Goal: Information Seeking & Learning: Compare options

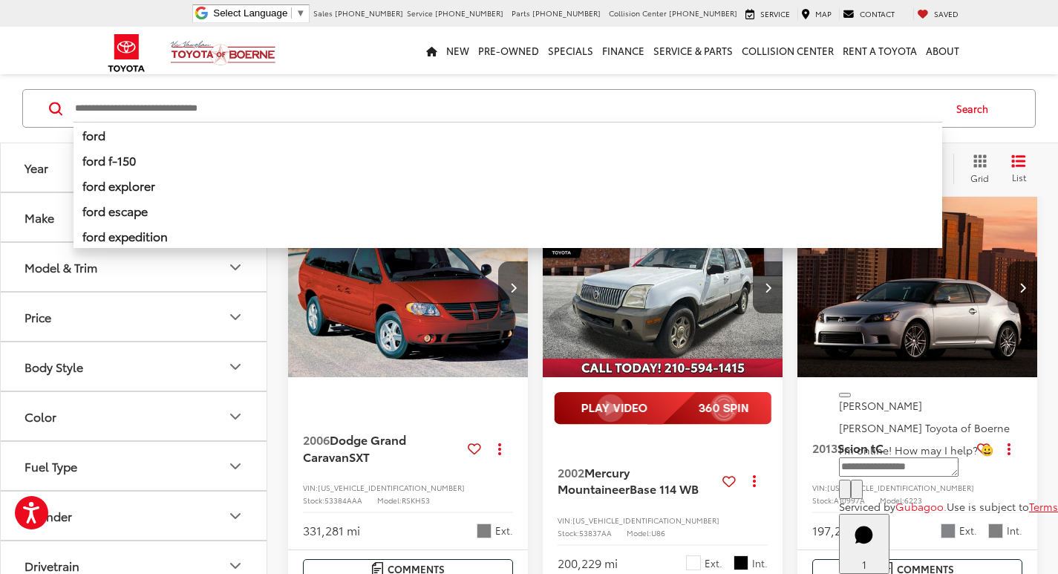
click at [609, 118] on input "Search by Make, Model, or Keyword" at bounding box center [507, 109] width 868 height 36
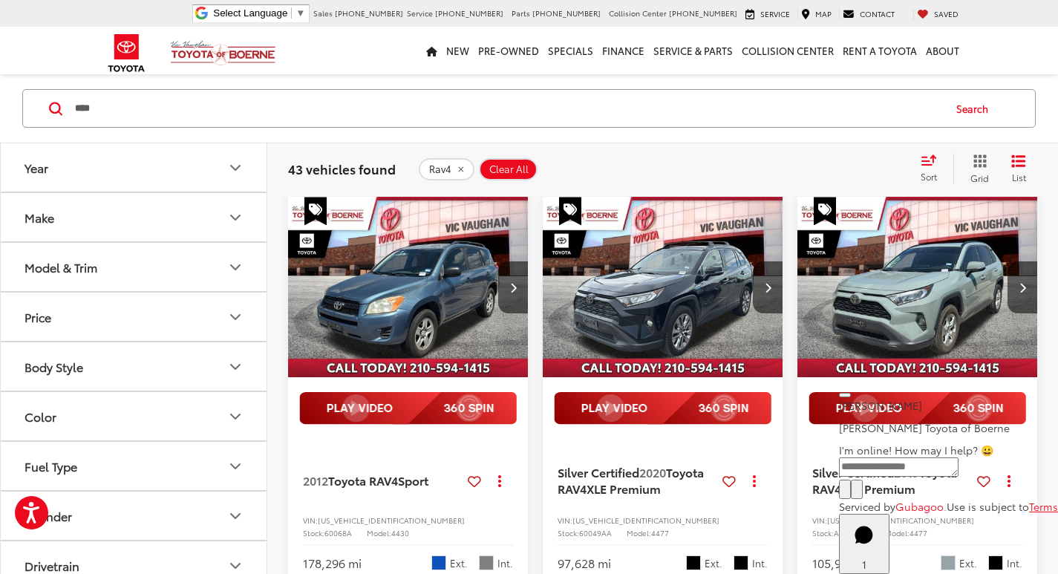
click at [544, 103] on input "****" at bounding box center [507, 109] width 868 height 36
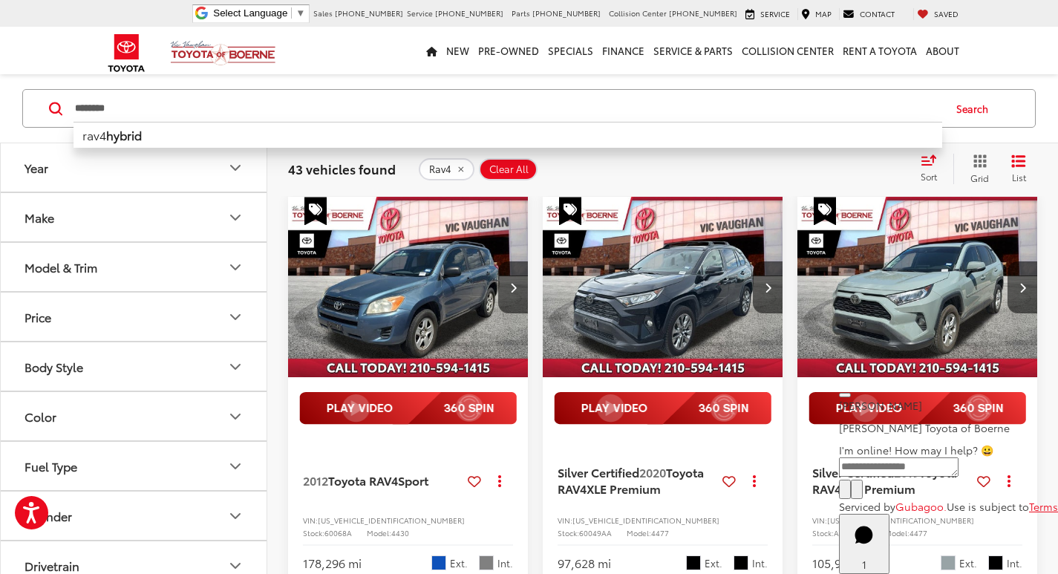
type input "********"
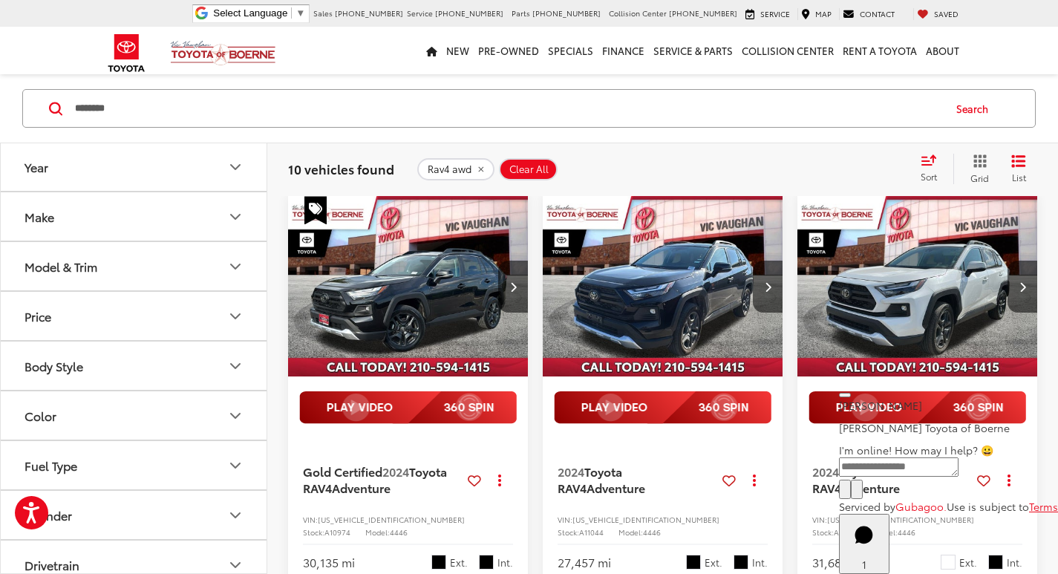
scroll to position [128, 0]
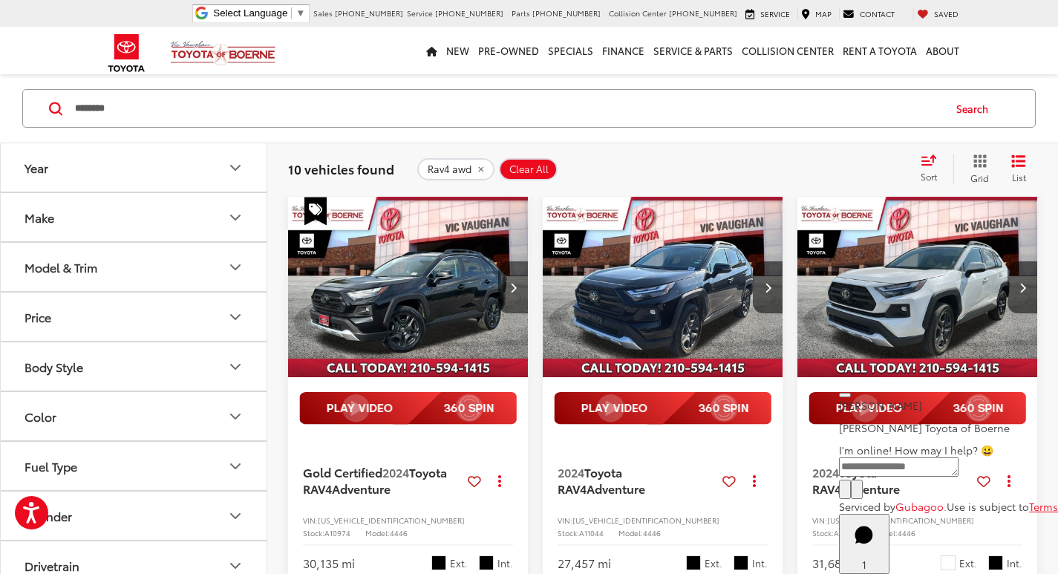
click at [505, 288] on button "Next image" at bounding box center [513, 287] width 30 height 52
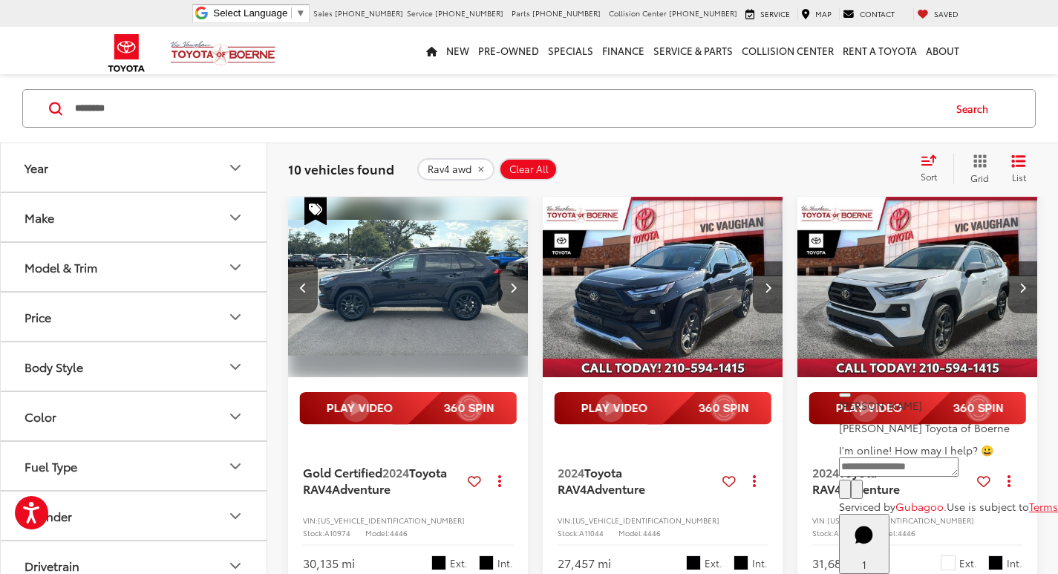
click at [508, 287] on button "Next image" at bounding box center [513, 287] width 30 height 52
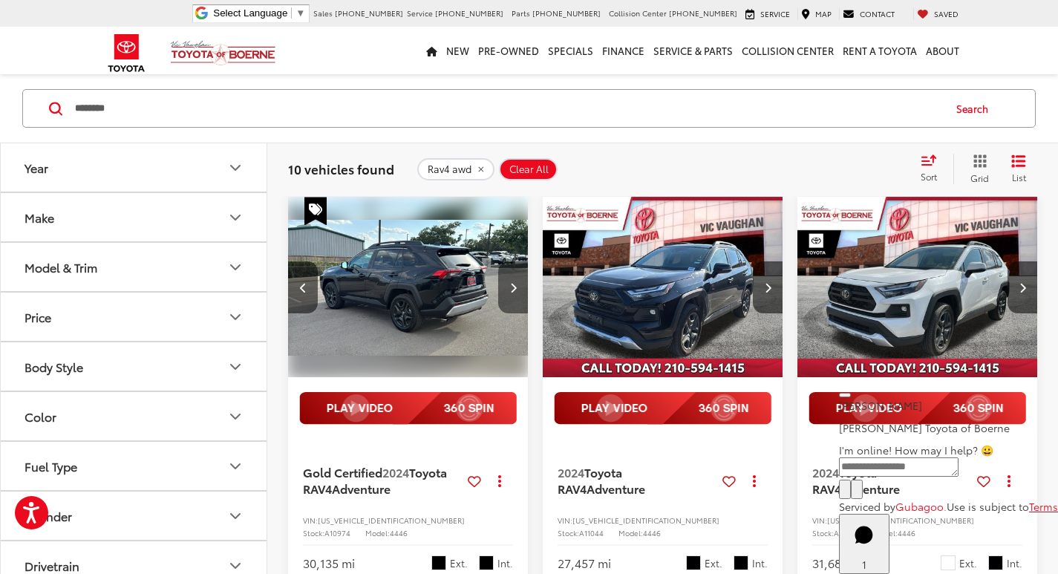
click at [508, 287] on button "Next image" at bounding box center [513, 287] width 30 height 52
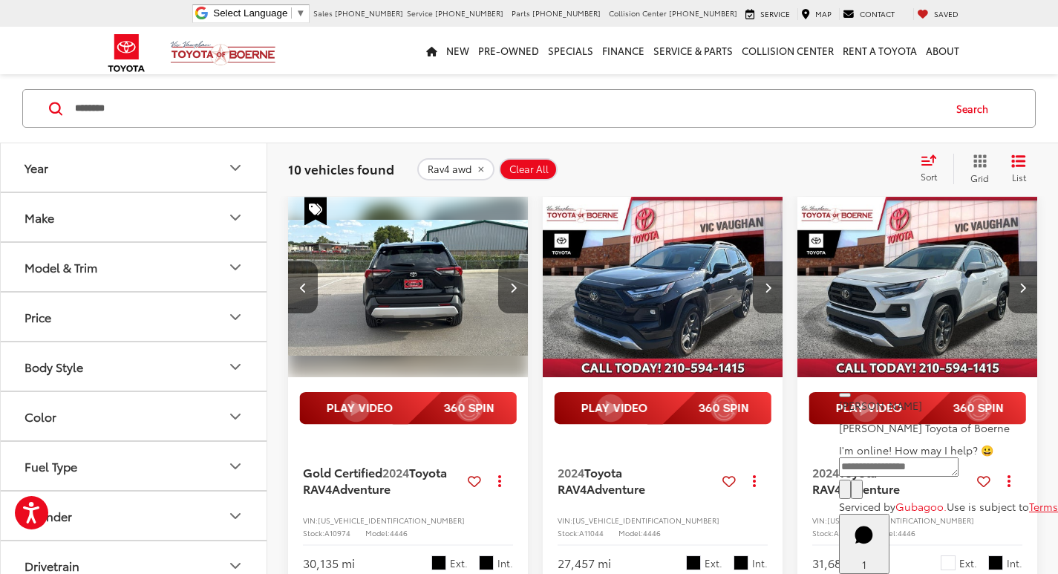
click at [508, 287] on button "Next image" at bounding box center [513, 287] width 30 height 52
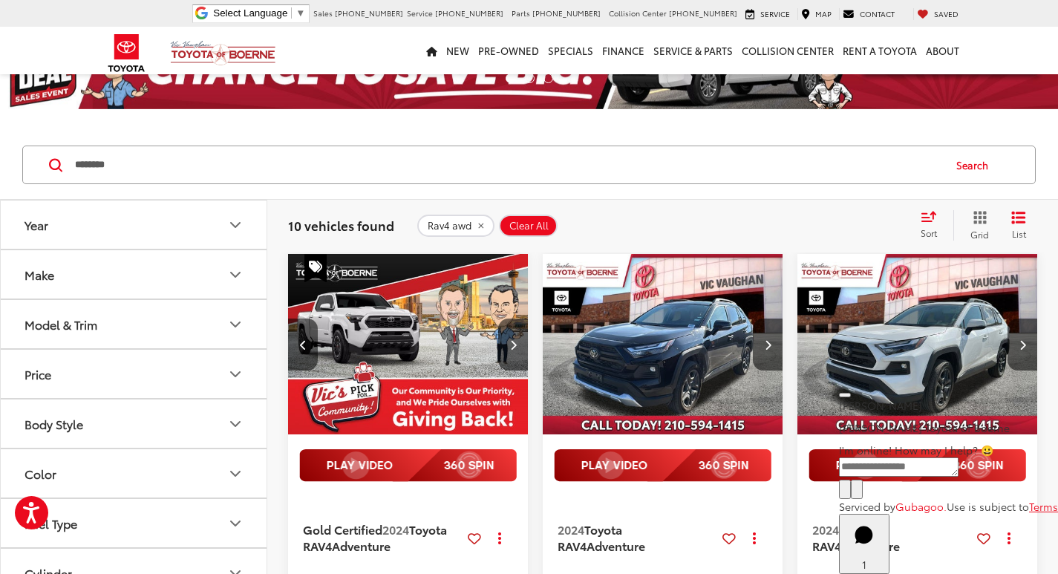
scroll to position [54, 0]
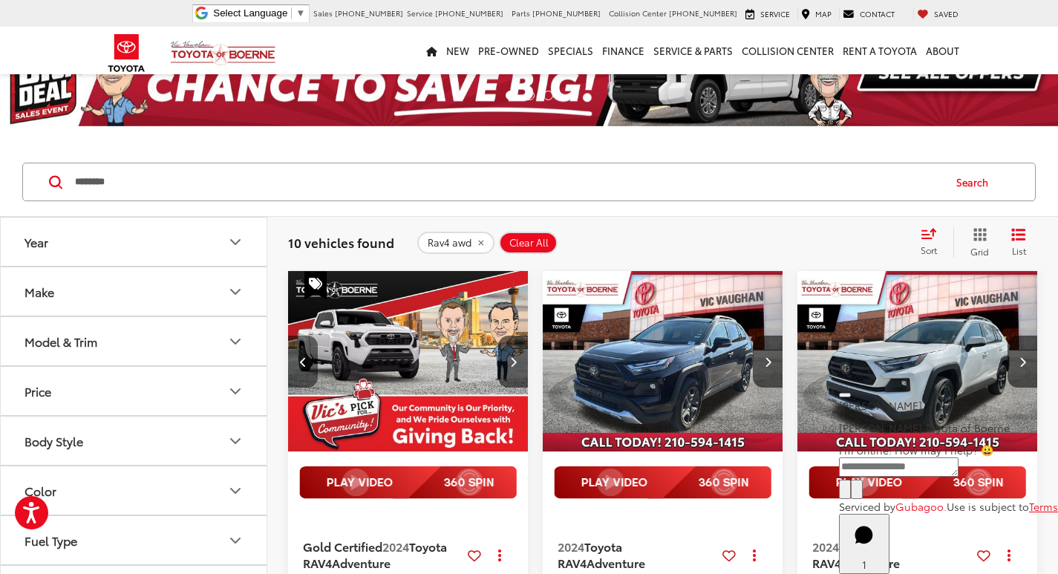
click at [309, 366] on button "Previous image" at bounding box center [303, 362] width 30 height 52
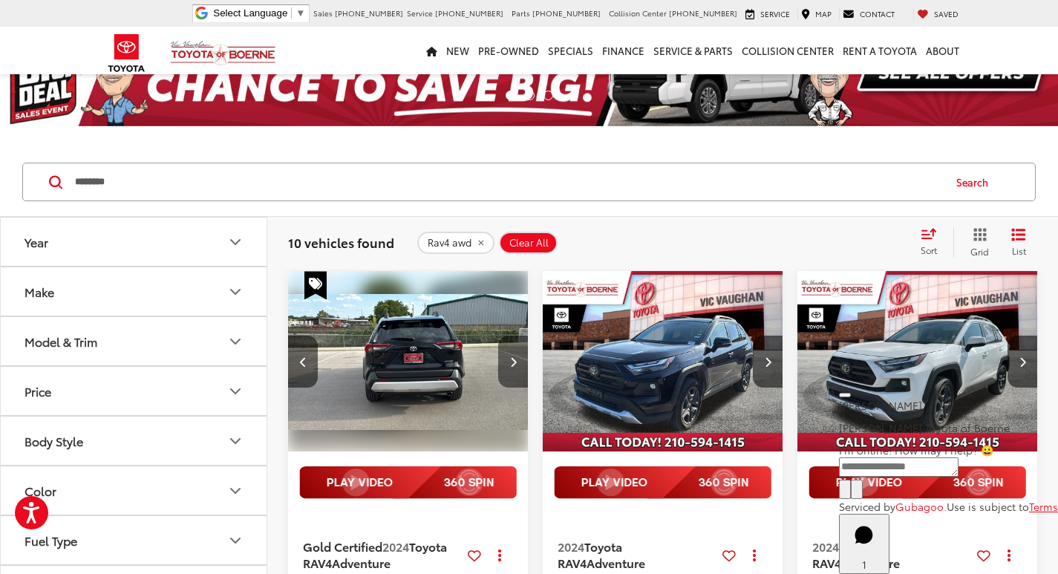
click at [519, 361] on button "Next image" at bounding box center [513, 362] width 30 height 52
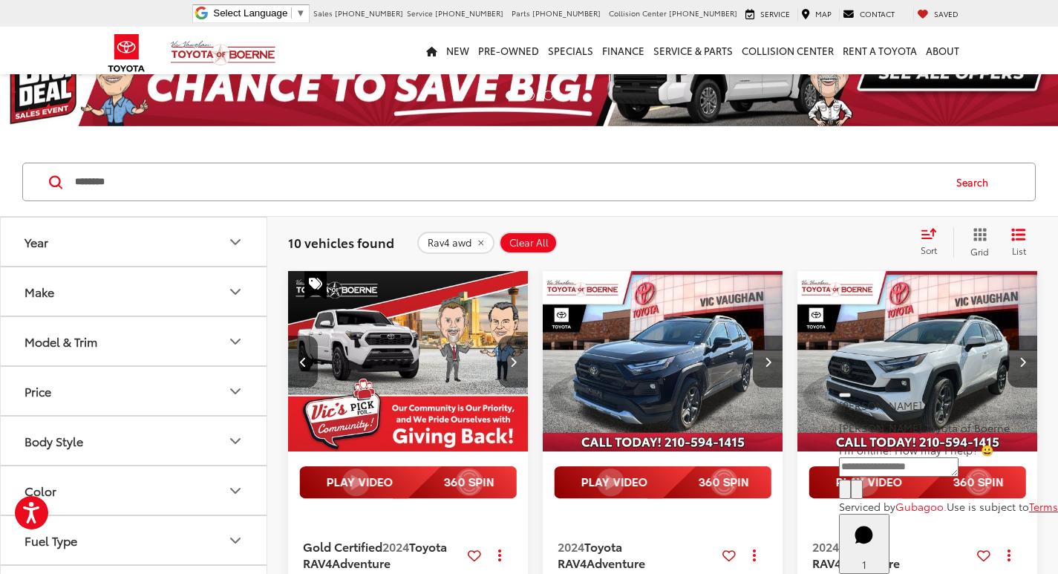
click at [519, 361] on button "Next image" at bounding box center [513, 362] width 30 height 52
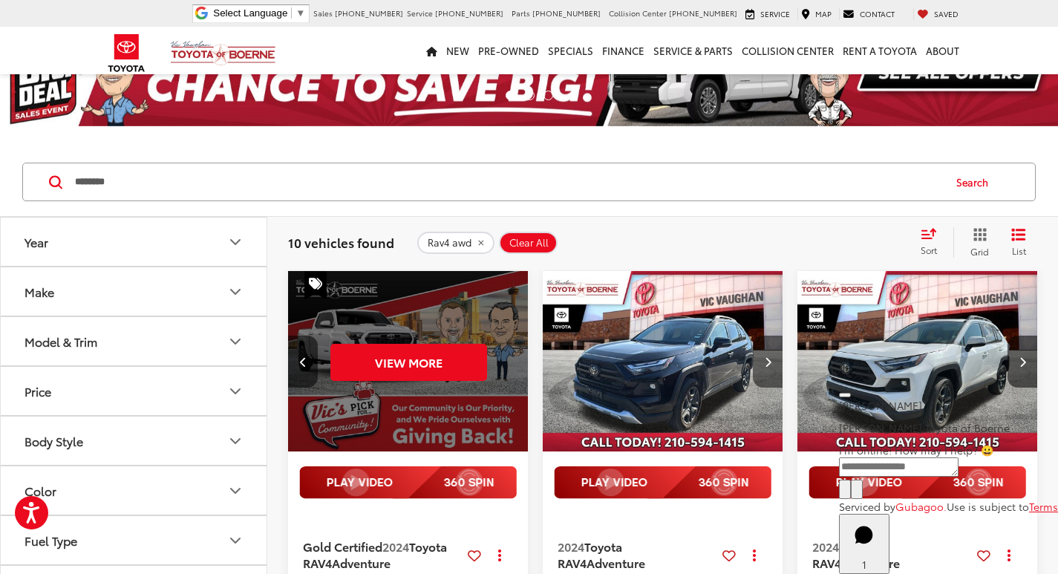
click at [759, 357] on button "Next image" at bounding box center [768, 362] width 30 height 52
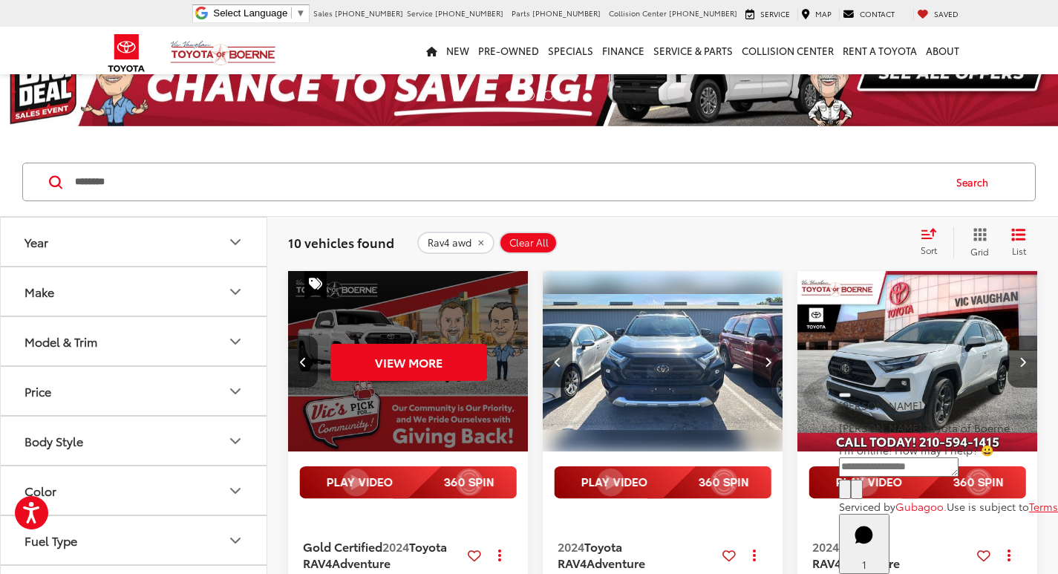
click at [765, 357] on icon "Next image" at bounding box center [768, 361] width 7 height 10
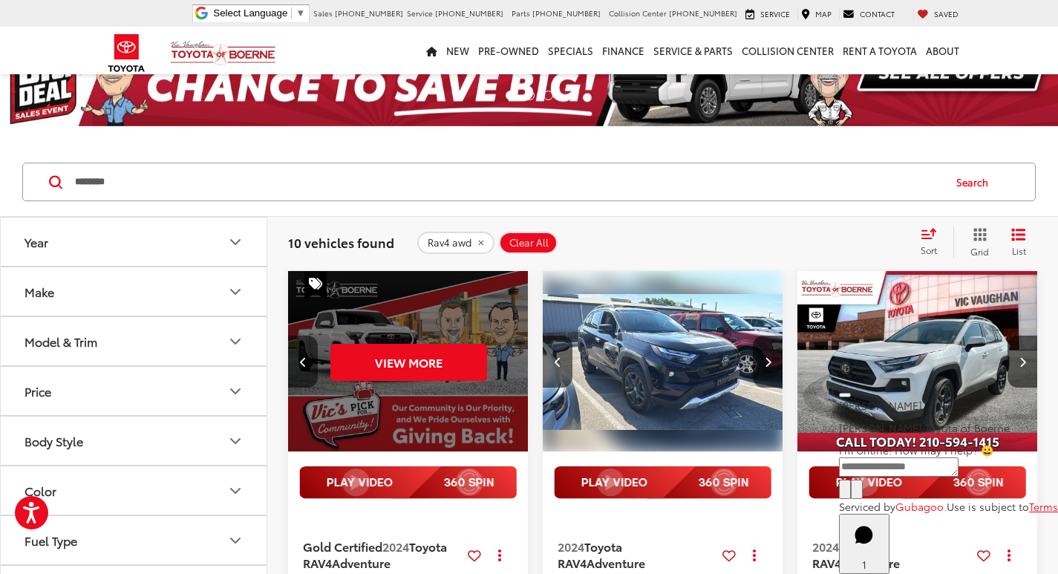
scroll to position [203, 0]
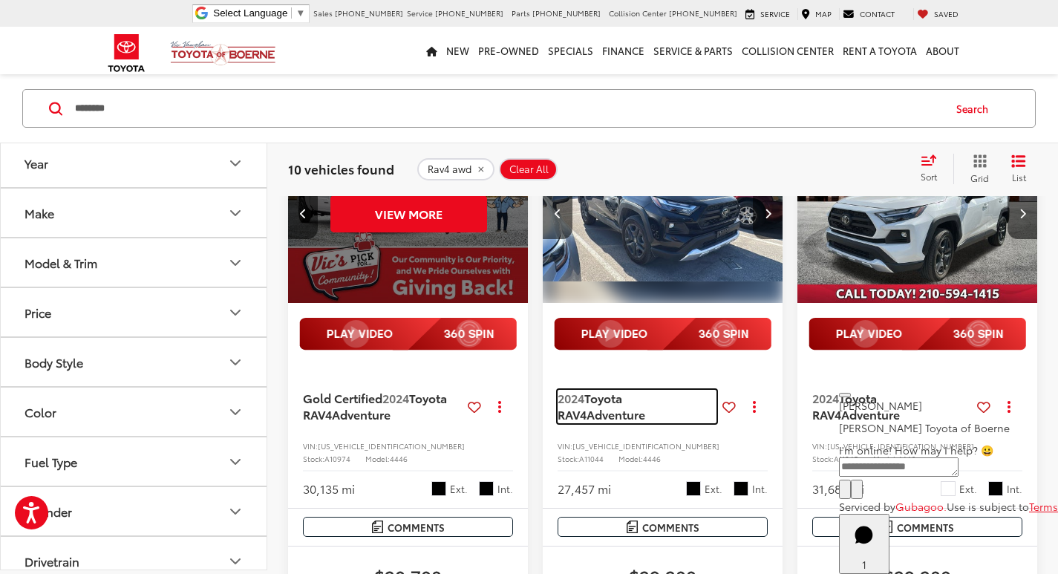
click at [609, 394] on span "Toyota RAV4" at bounding box center [589, 405] width 65 height 33
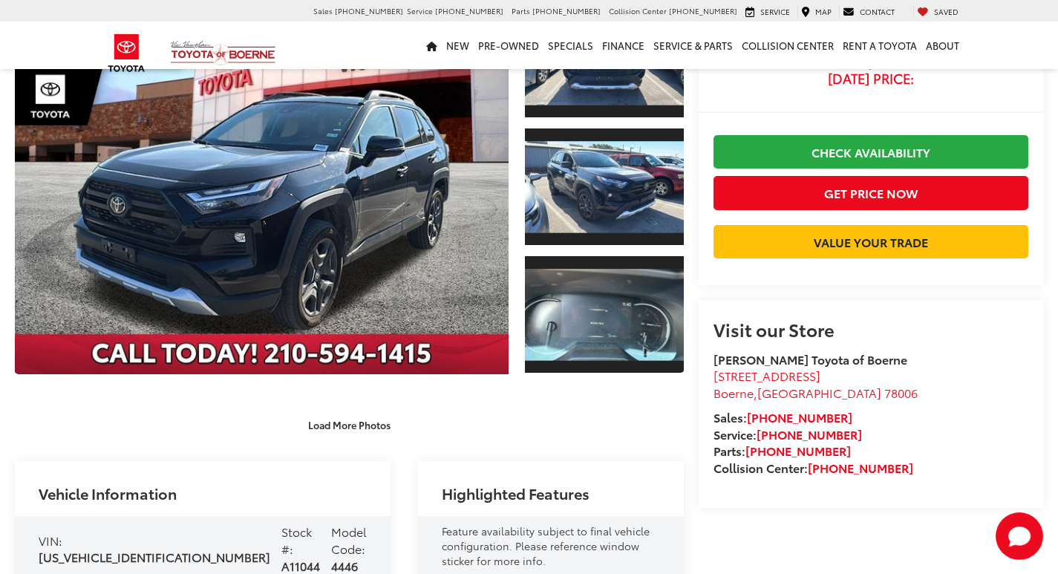
scroll to position [223, 0]
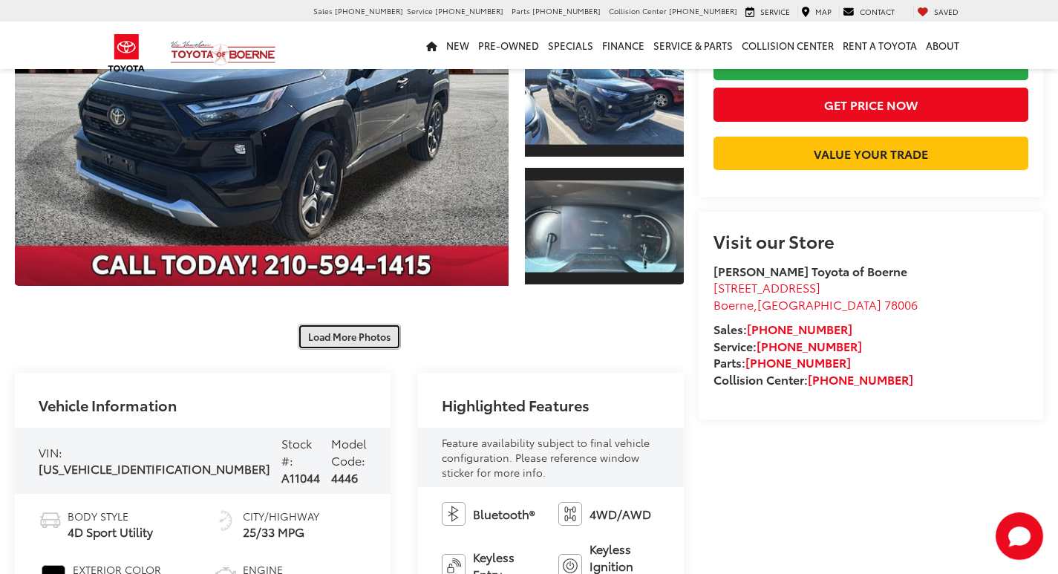
click at [361, 343] on button "Load More Photos" at bounding box center [349, 337] width 103 height 26
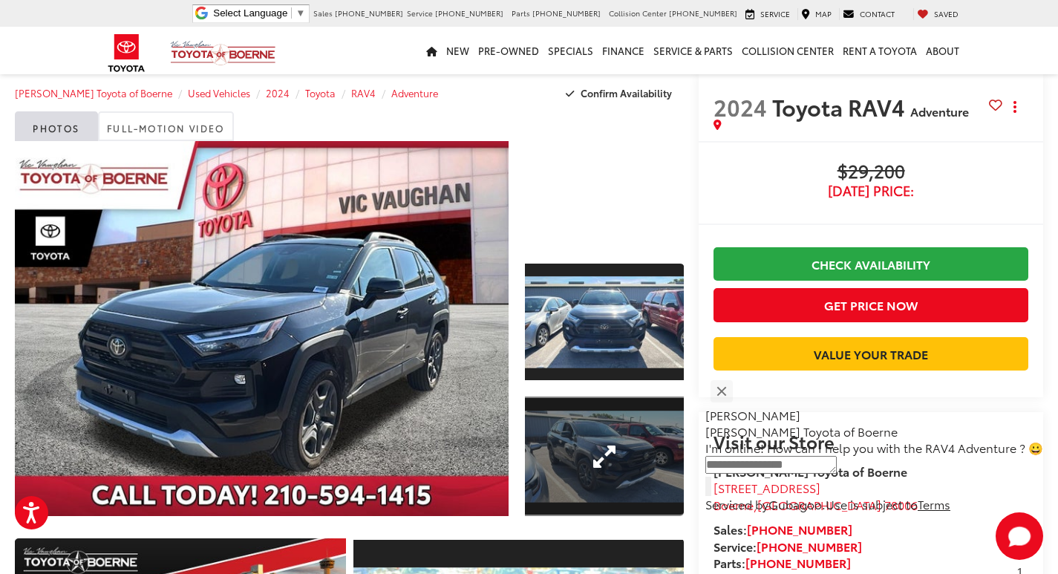
scroll to position [0, 0]
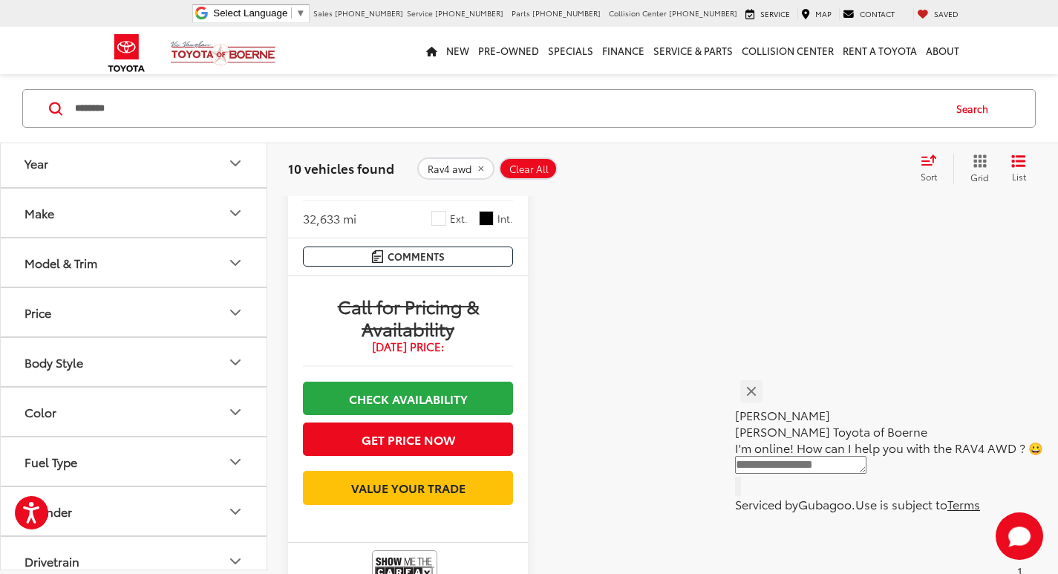
scroll to position [2881, 0]
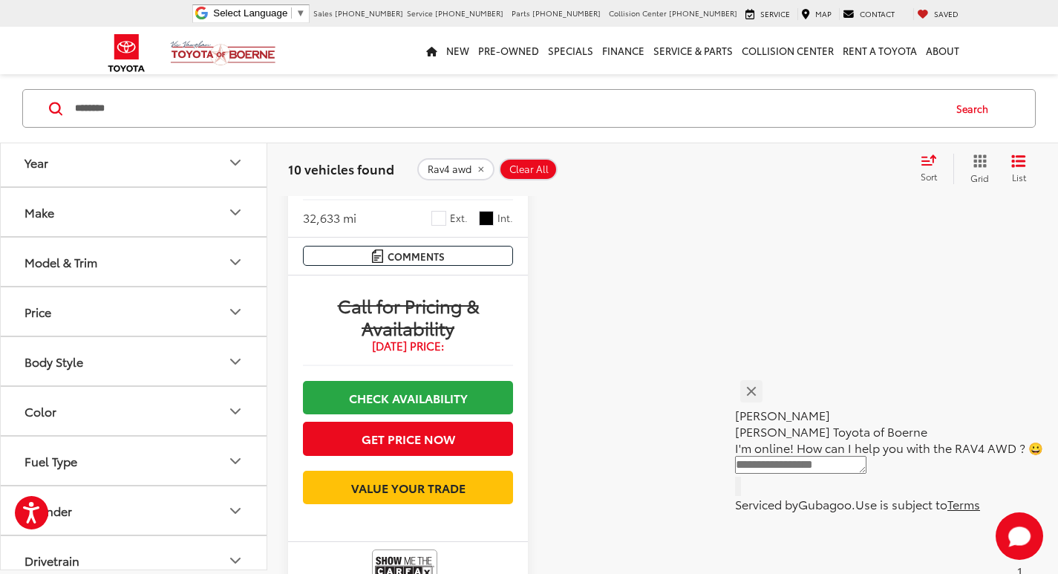
click at [543, 167] on span "Clear All" at bounding box center [528, 169] width 39 height 12
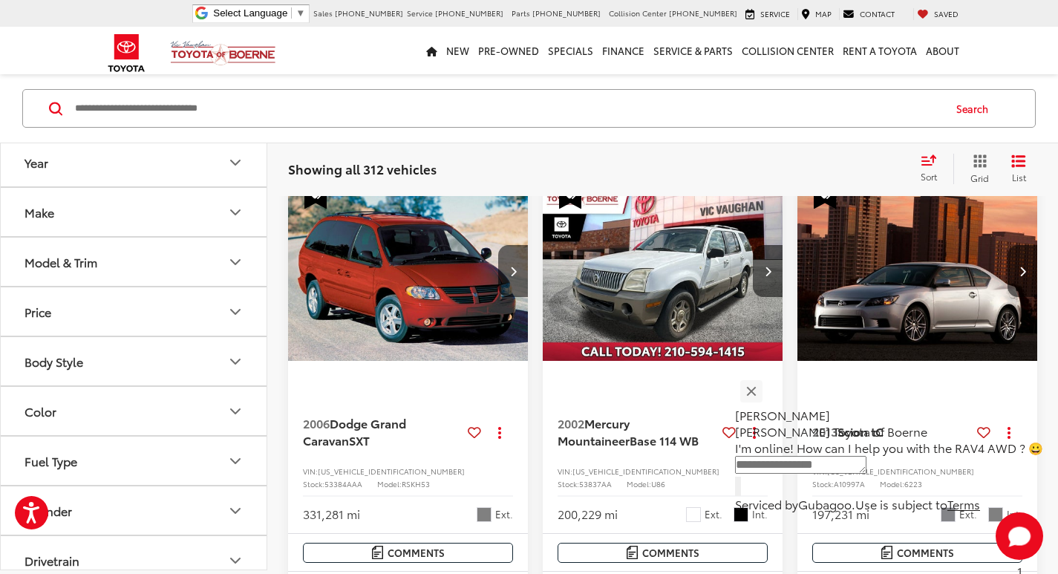
scroll to position [128, 0]
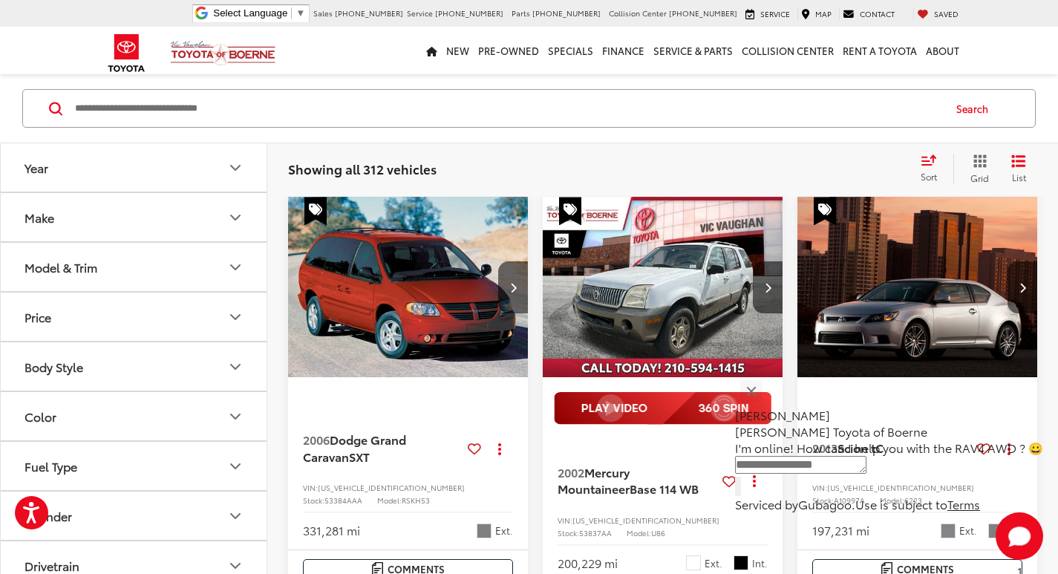
click at [416, 105] on input "Search by Make, Model, or Keyword" at bounding box center [507, 109] width 868 height 36
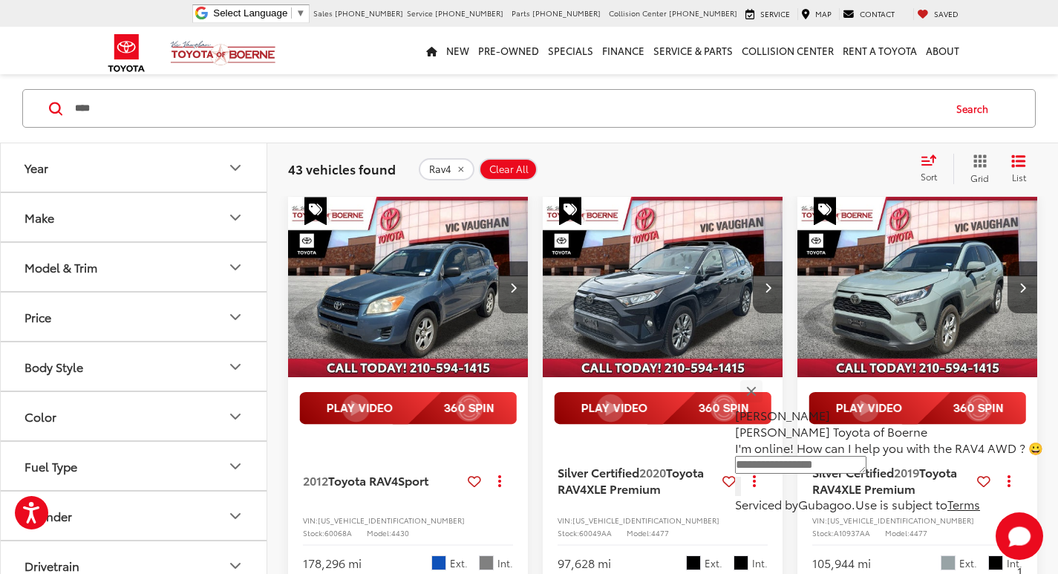
click at [331, 101] on input "****" at bounding box center [507, 109] width 868 height 36
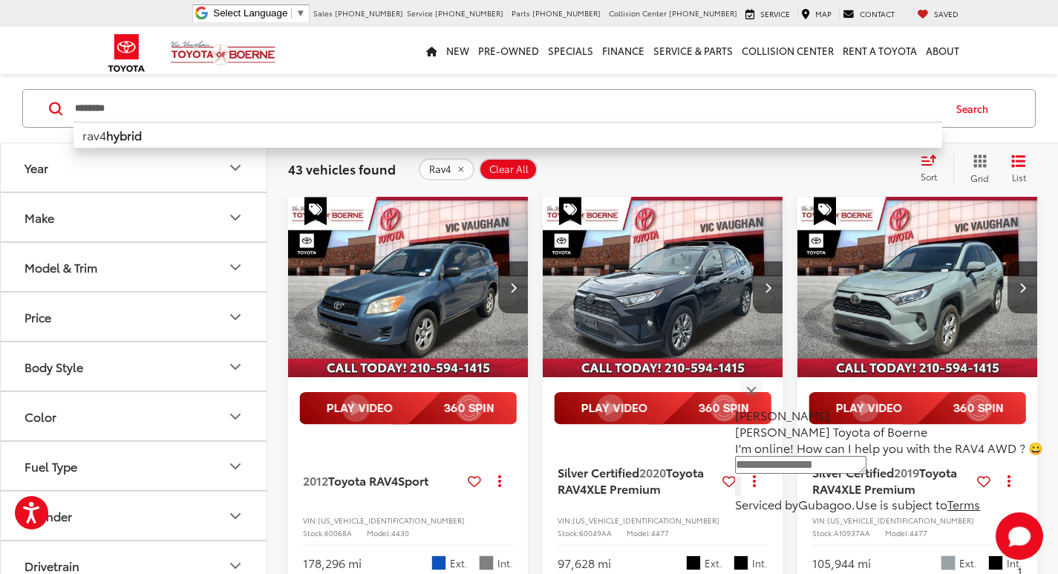
type input "********"
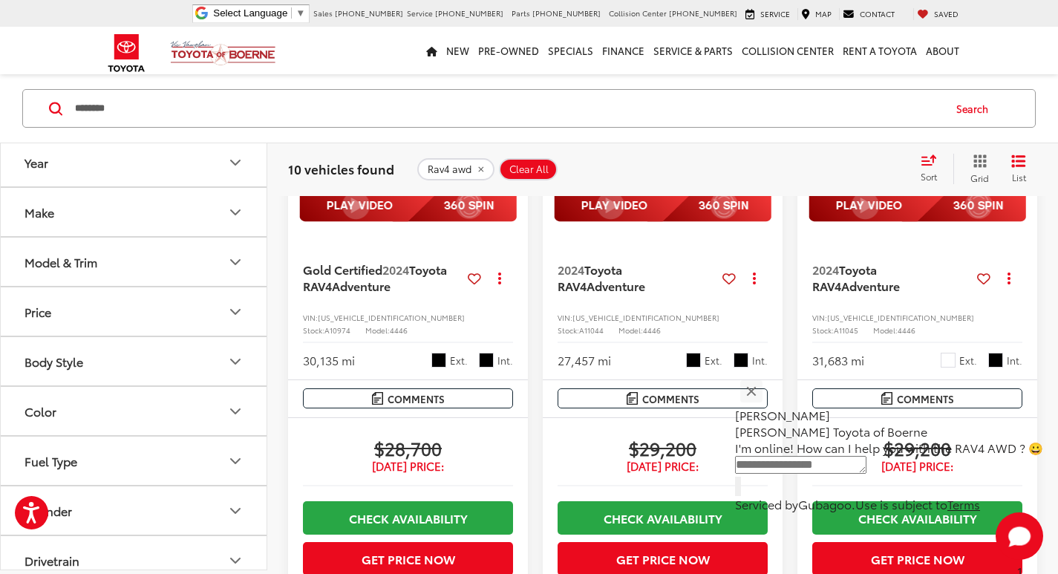
scroll to position [351, 0]
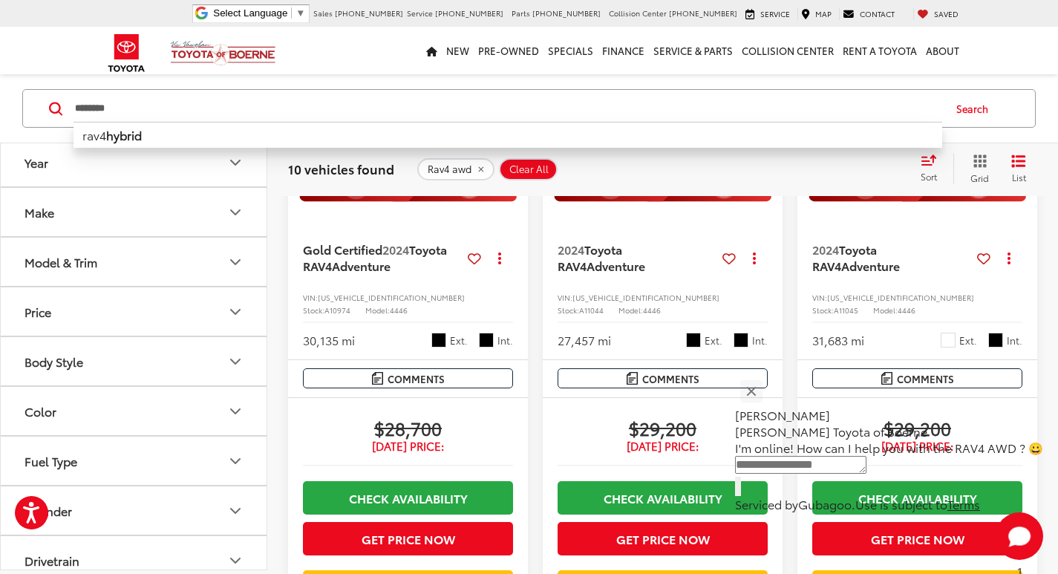
click at [520, 167] on span "Clear All" at bounding box center [528, 169] width 39 height 12
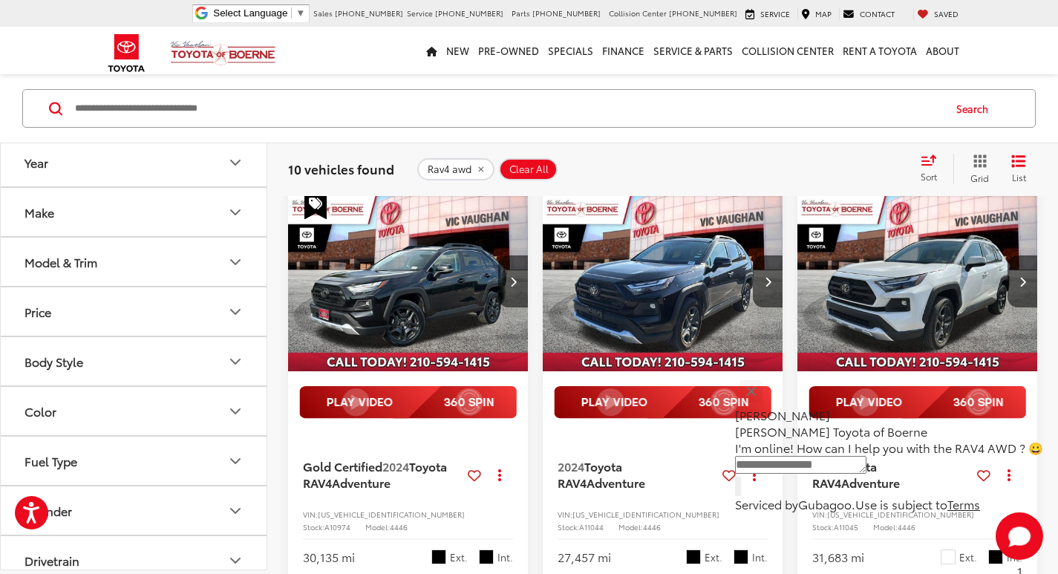
scroll to position [128, 0]
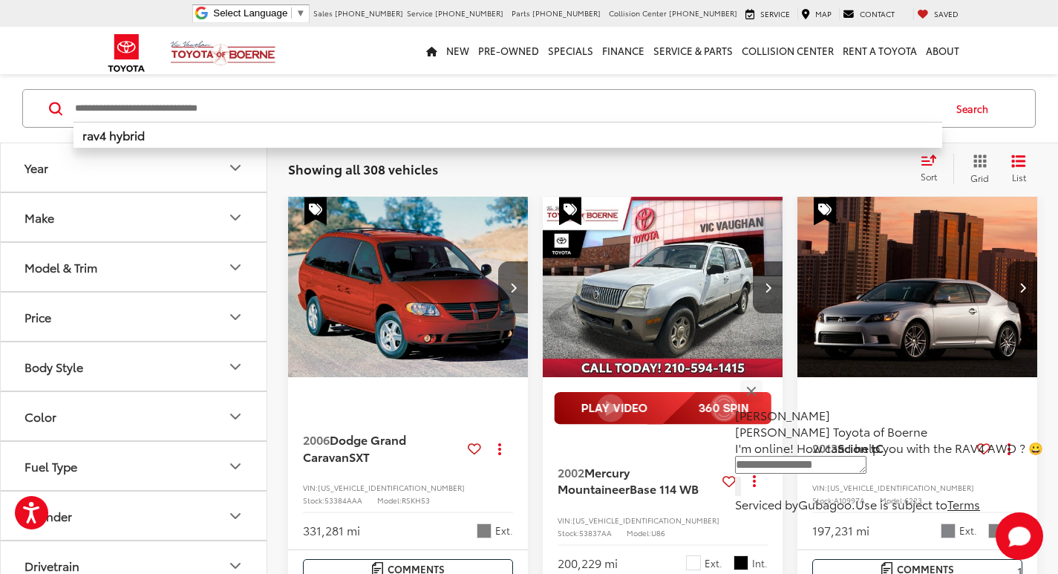
click at [281, 117] on input "Search by Make, Model, or Keyword" at bounding box center [507, 109] width 868 height 36
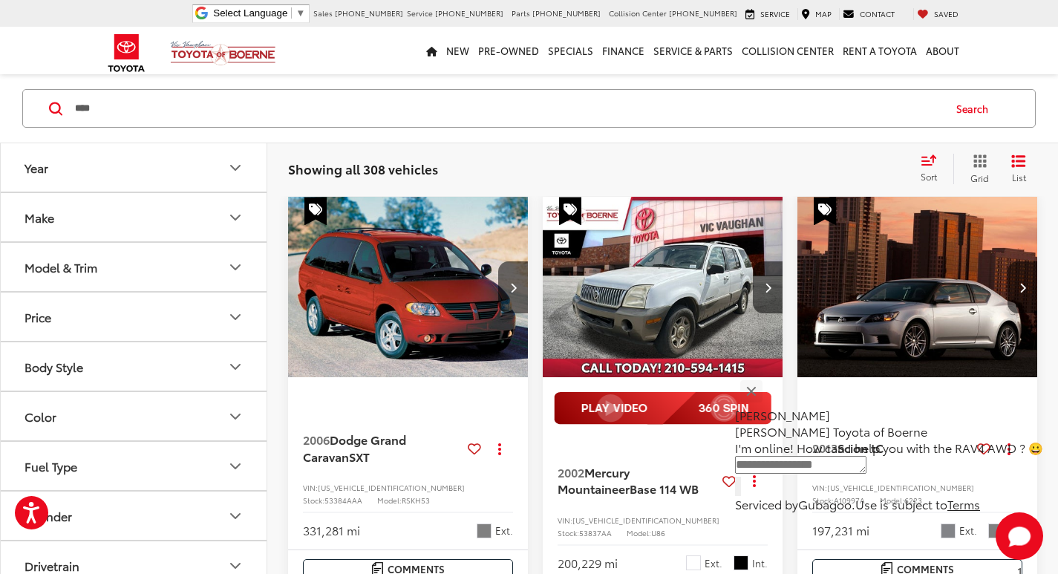
type input "****"
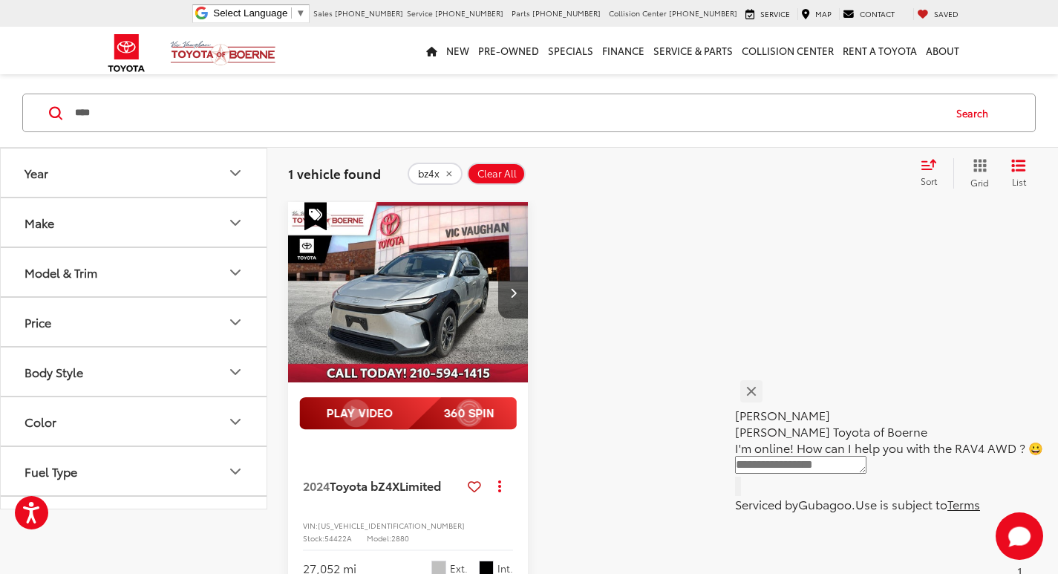
scroll to position [54, 0]
